Goal: Task Accomplishment & Management: Use online tool/utility

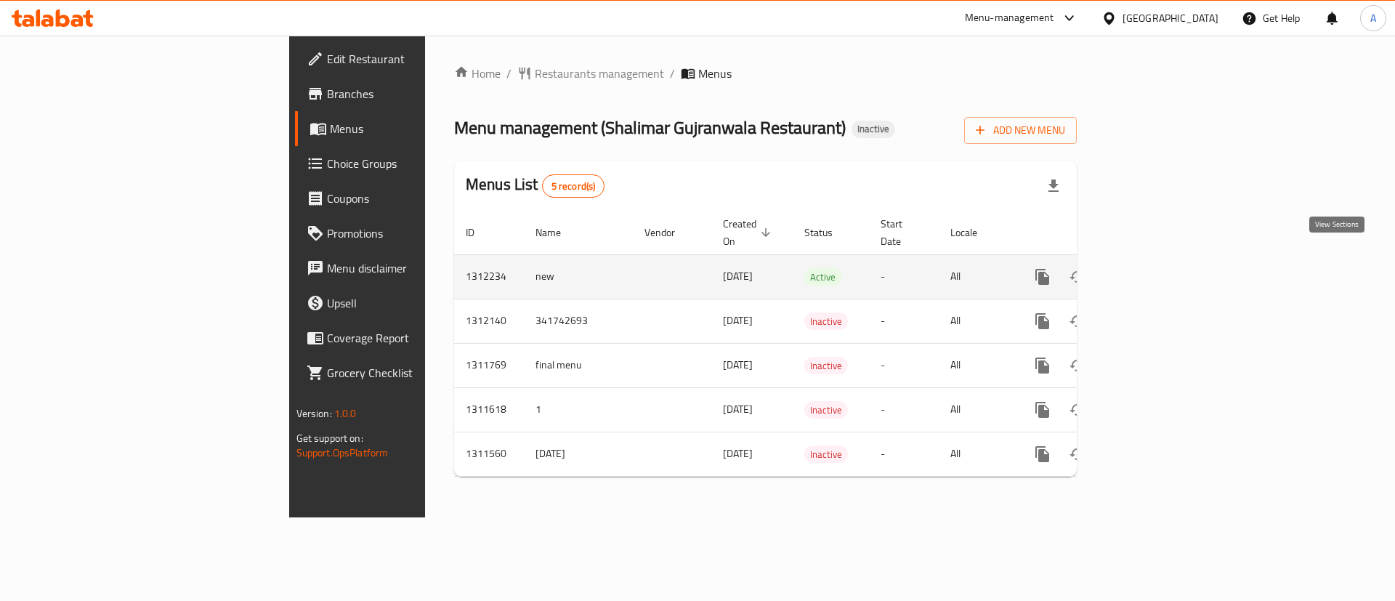
click at [1164, 259] on link "enhanced table" at bounding box center [1147, 276] width 35 height 35
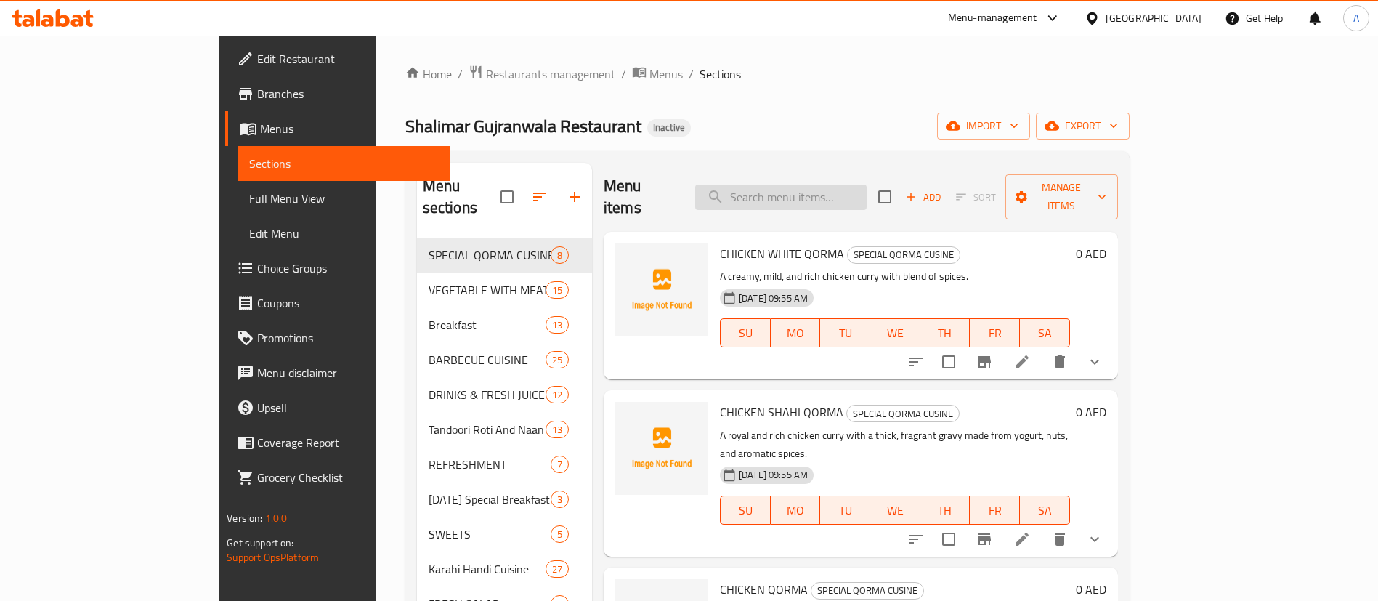
click at [840, 185] on input "search" at bounding box center [780, 197] width 171 height 25
paste input "KABAB MASALA (CHKN.BEEF)"
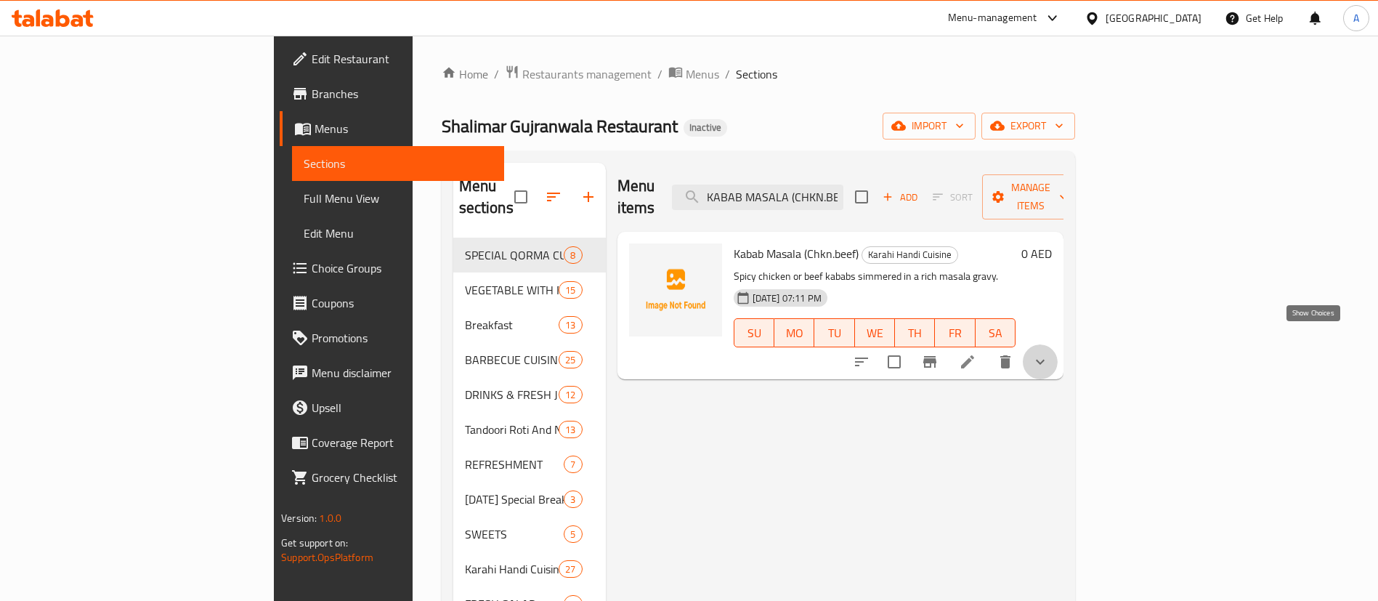
click at [1049, 353] on icon "show more" at bounding box center [1039, 361] width 17 height 17
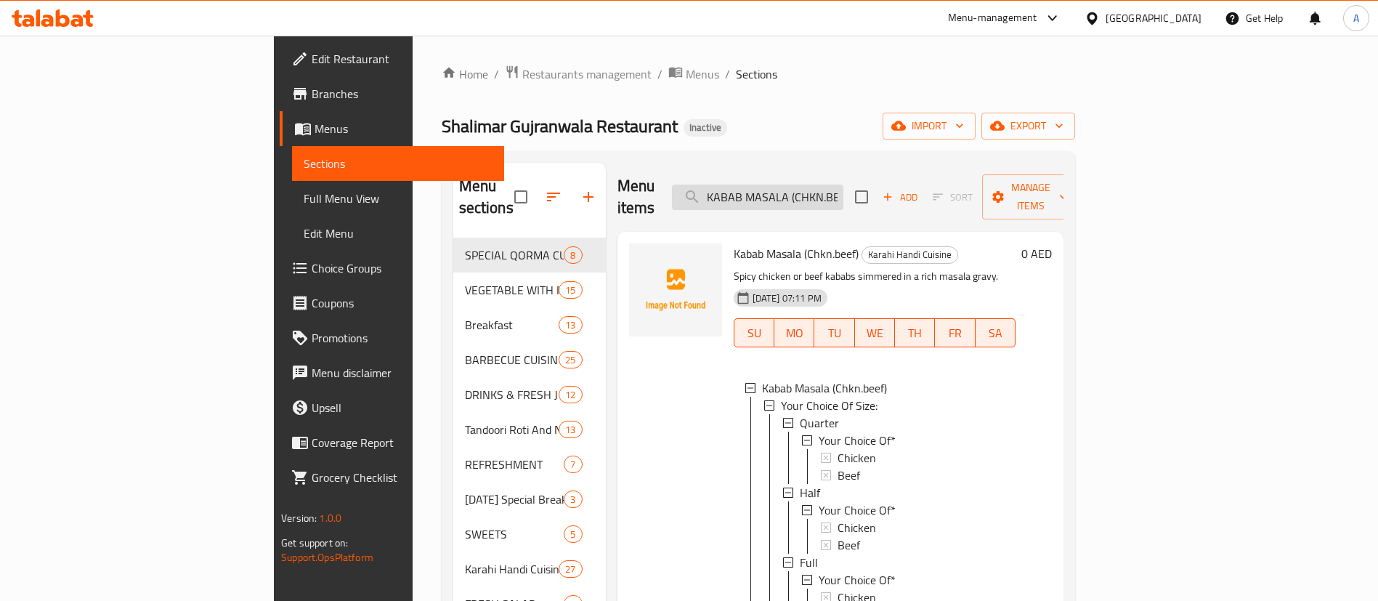
click at [843, 185] on input "KABAB MASALA (CHKN.BEEF)" at bounding box center [757, 197] width 171 height 25
paste input "CHICKEN MALAI BOTI(BPC"
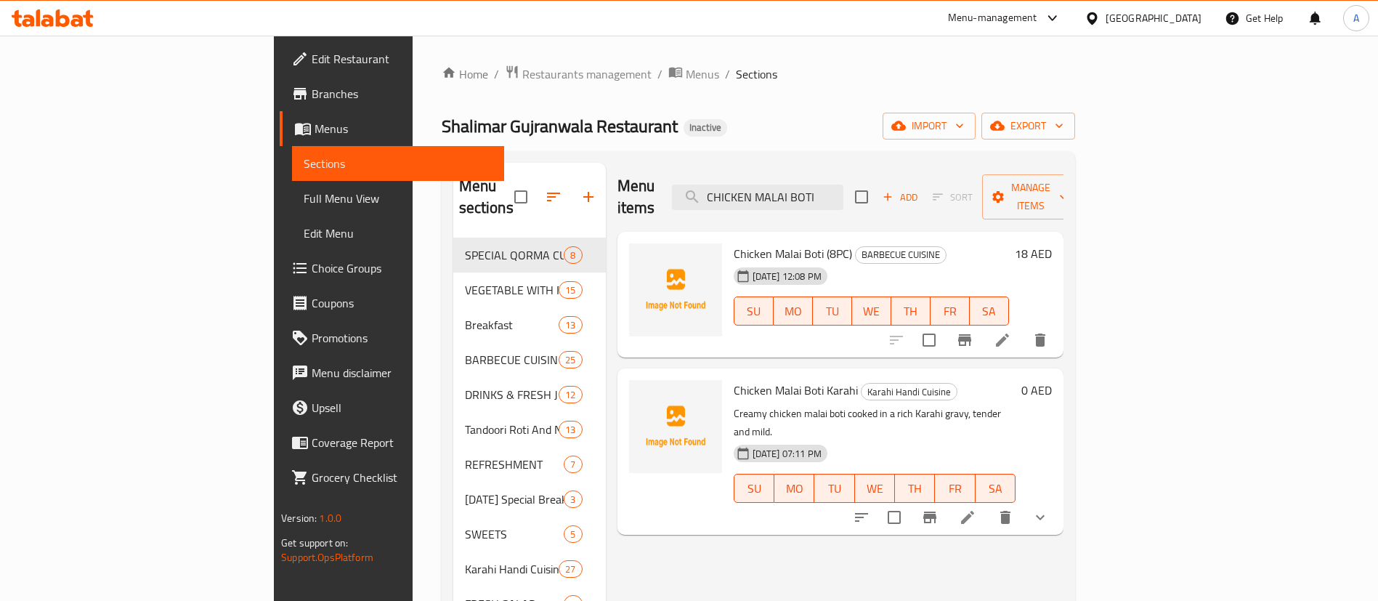
type input "CHICKEN MALAI BOTI"
